Goal: Check status: Check status

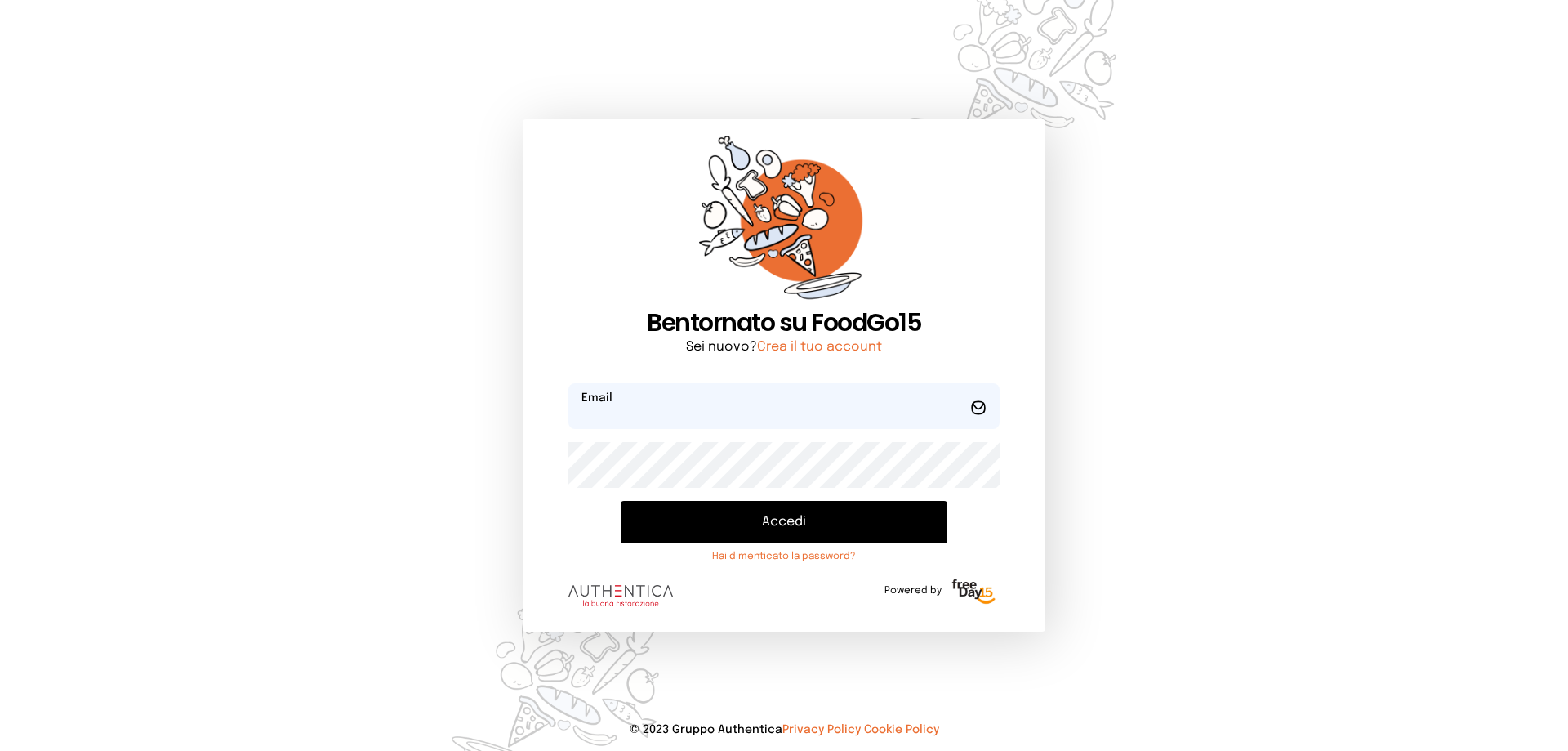
type input "**********"
click at [886, 518] on button "Accedi" at bounding box center [784, 522] width 327 height 43
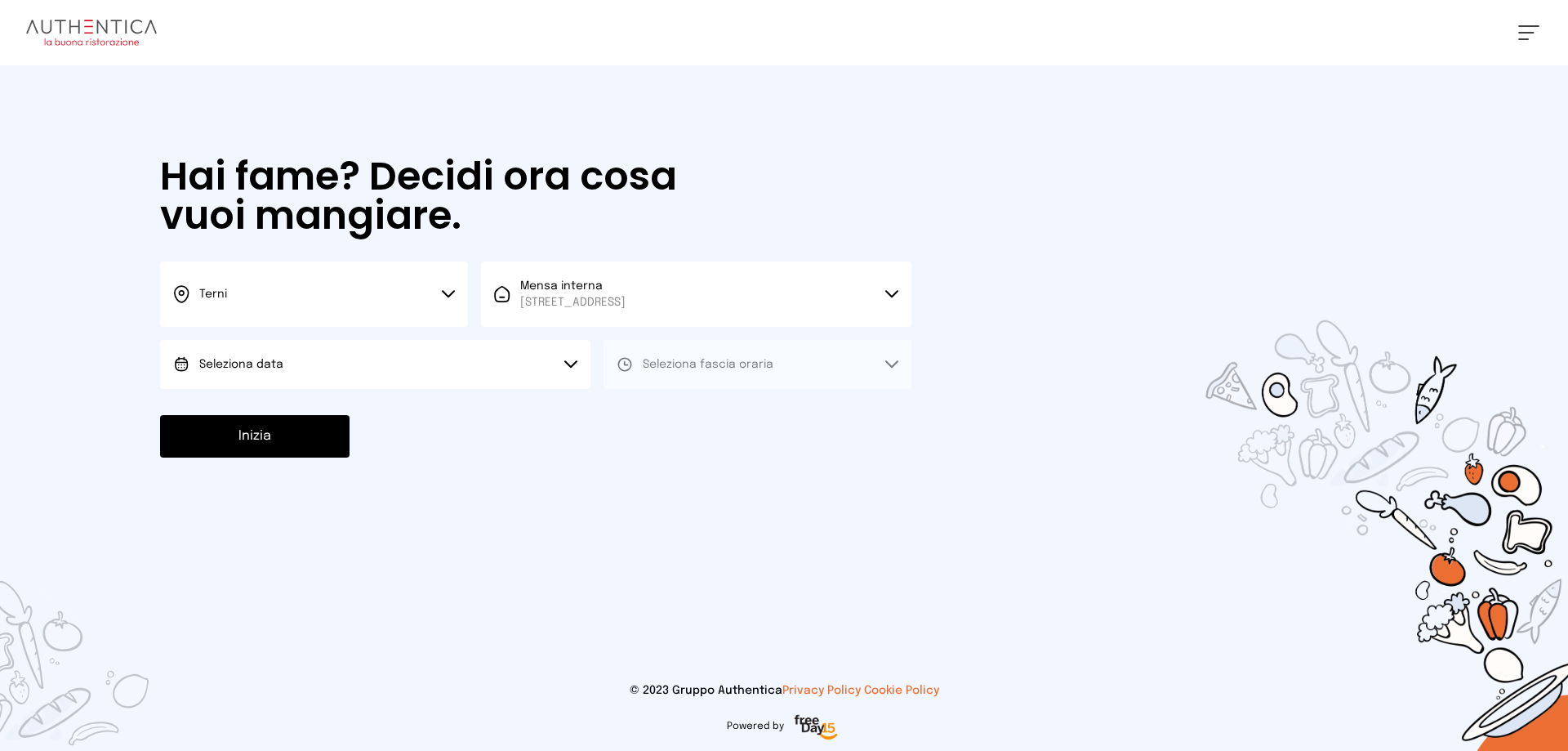
click at [1524, 33] on button at bounding box center [1529, 32] width 21 height 15
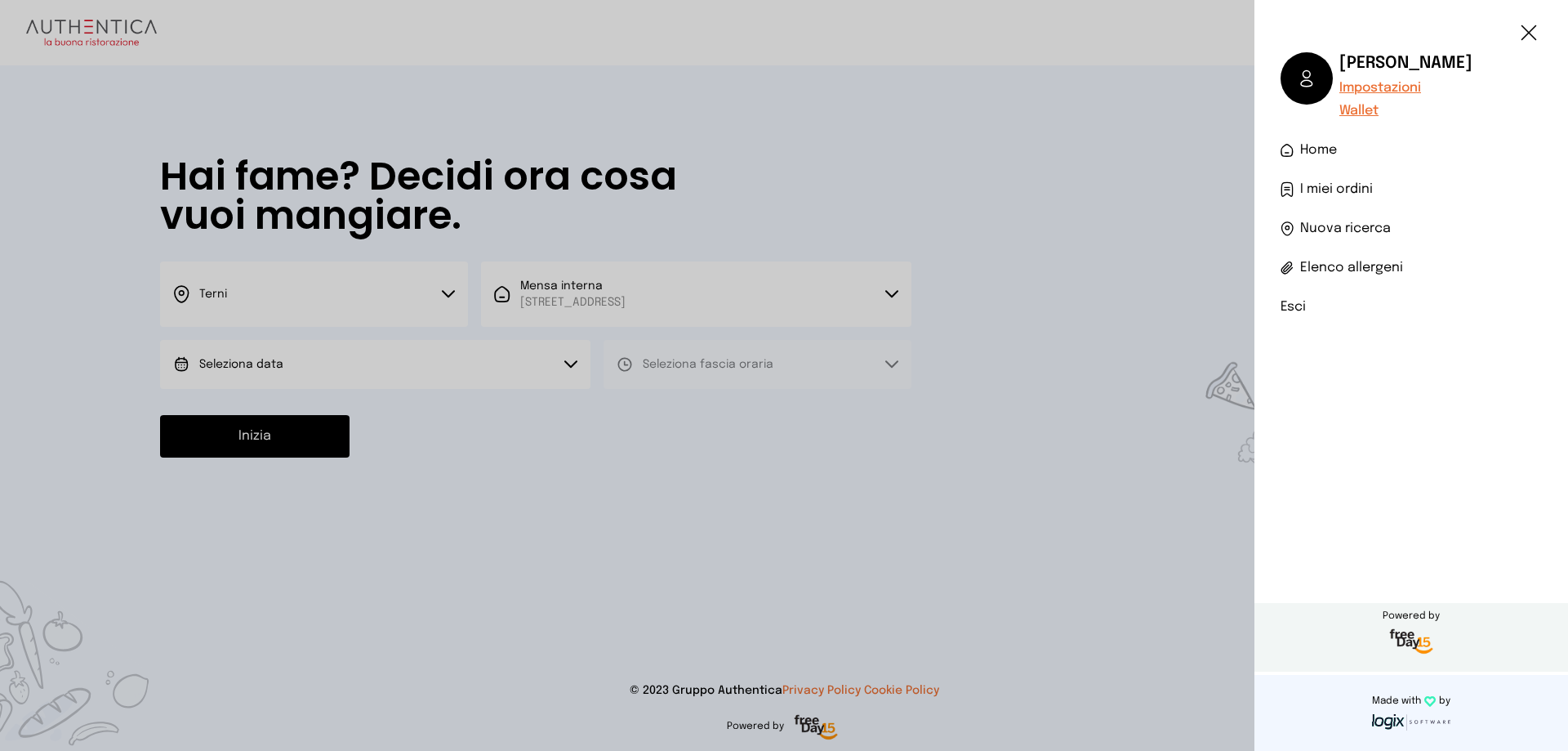
click at [1353, 185] on span "I miei ordini" at bounding box center [1336, 189] width 72 height 19
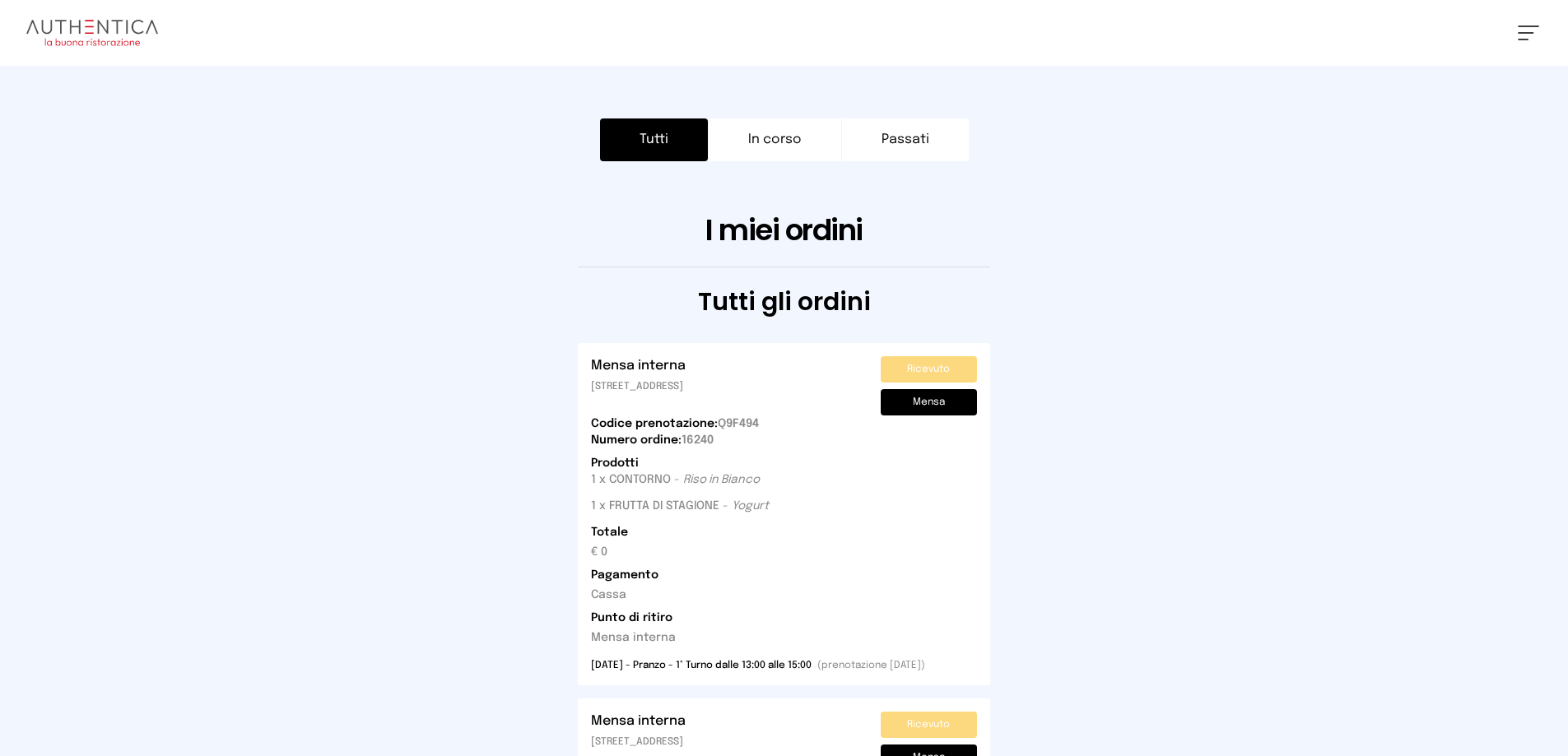
scroll to position [82, 0]
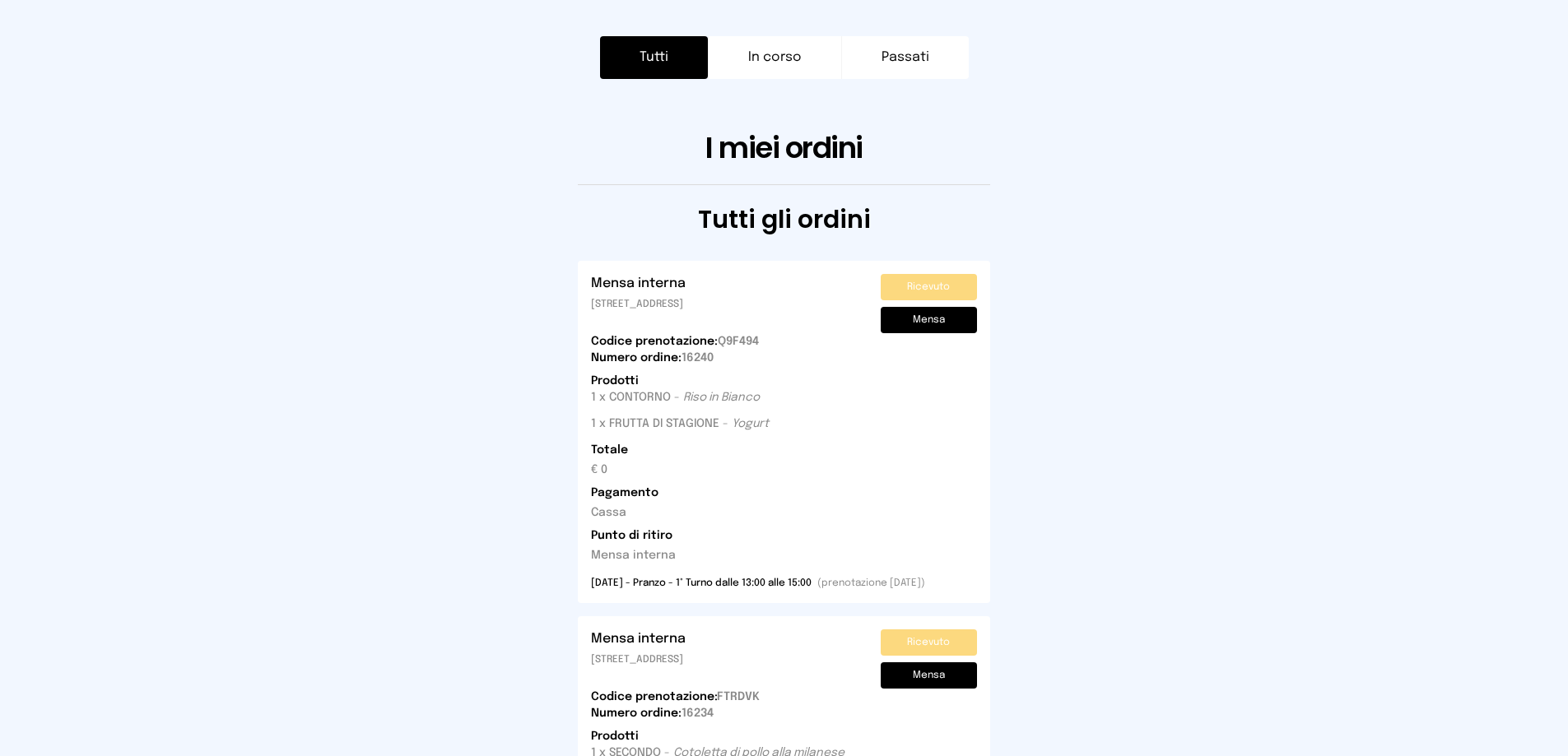
drag, startPoint x: 976, startPoint y: 585, endPoint x: 923, endPoint y: 585, distance: 53.0
click at [955, 585] on div "[DATE] - Pranzo - 1° Turno dalle 13:00 alle 15:00 (prenotazione [DATE])" at bounding box center [784, 583] width 386 height 13
click at [954, 304] on div "Ricevuto Mensa" at bounding box center [928, 303] width 96 height 59
click at [954, 277] on button "Ricevuto" at bounding box center [928, 287] width 96 height 26
